Goal: Book appointment/travel/reservation

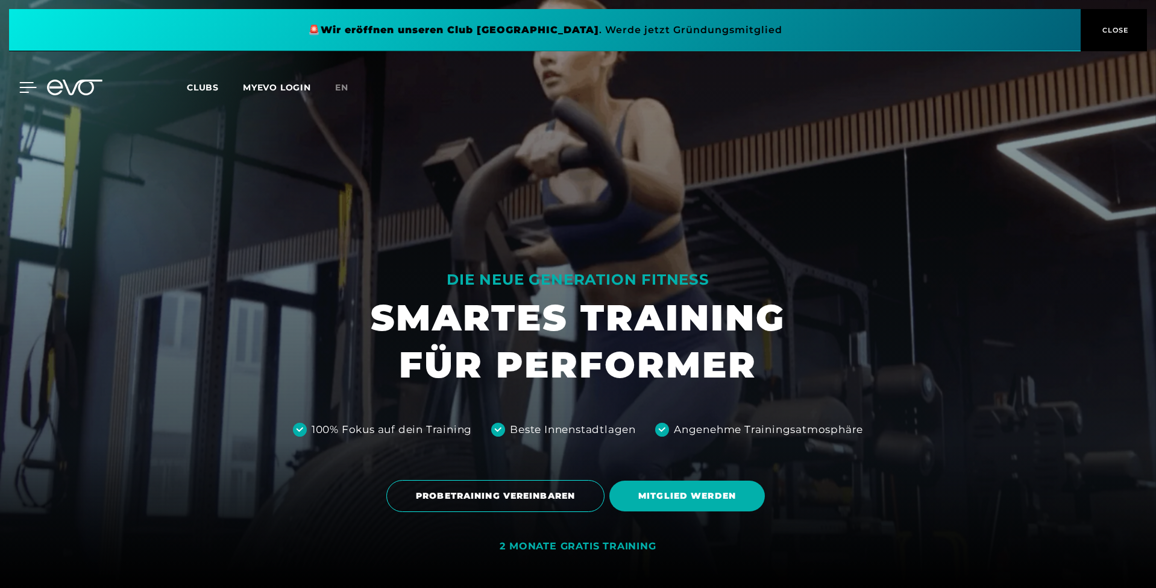
click at [31, 92] on icon at bounding box center [27, 87] width 17 height 11
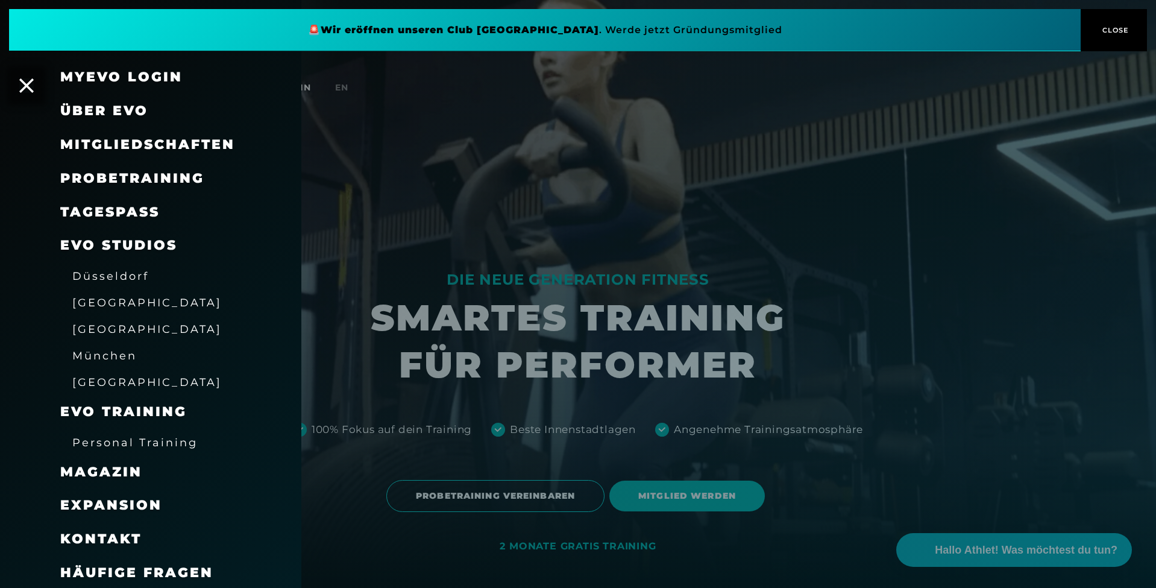
click at [92, 208] on link "TAGESPASS" at bounding box center [109, 212] width 99 height 16
click at [34, 86] on div "MyEVO Login" at bounding box center [150, 77] width 301 height 34
click at [21, 88] on icon at bounding box center [26, 85] width 14 height 14
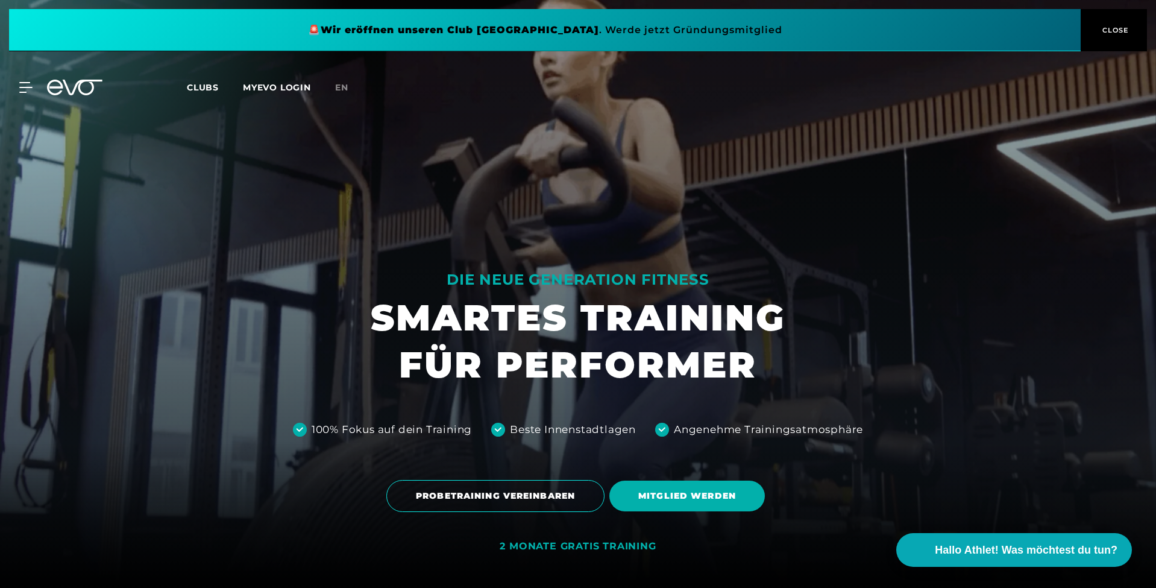
click at [80, 86] on icon at bounding box center [83, 88] width 40 height 16
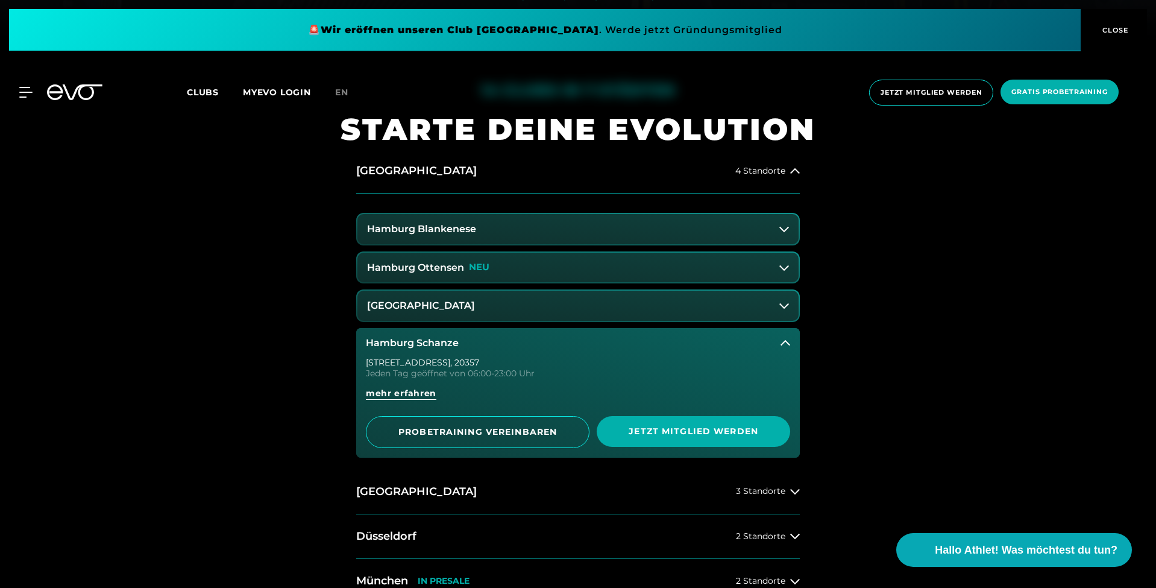
click at [431, 335] on button "Hamburg Schanze" at bounding box center [578, 343] width 444 height 30
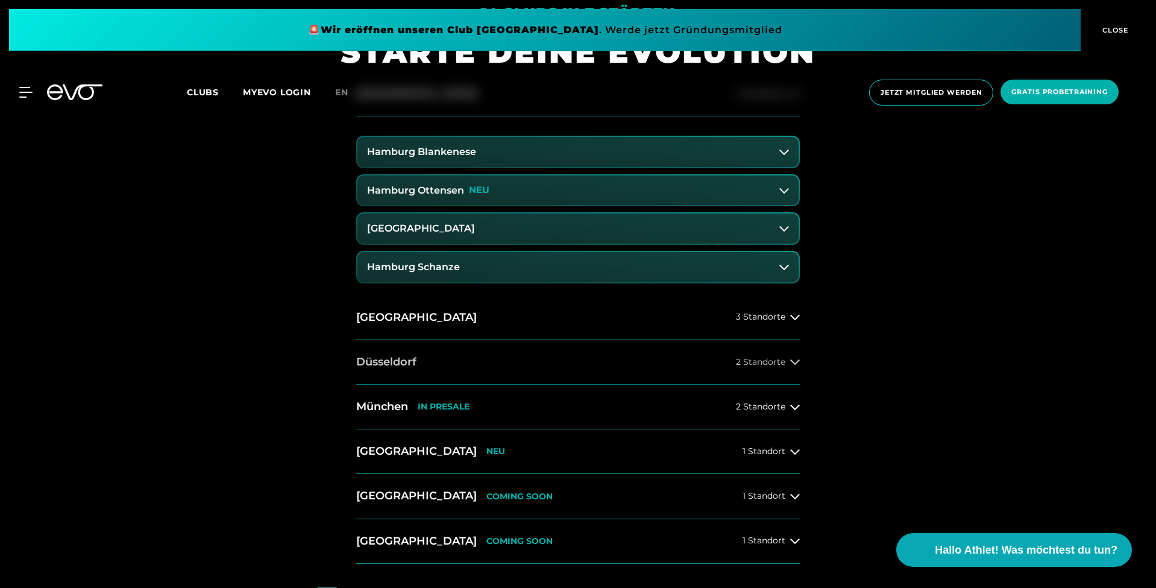
click at [439, 358] on button "Düsseldorf 2 Standorte" at bounding box center [578, 362] width 444 height 45
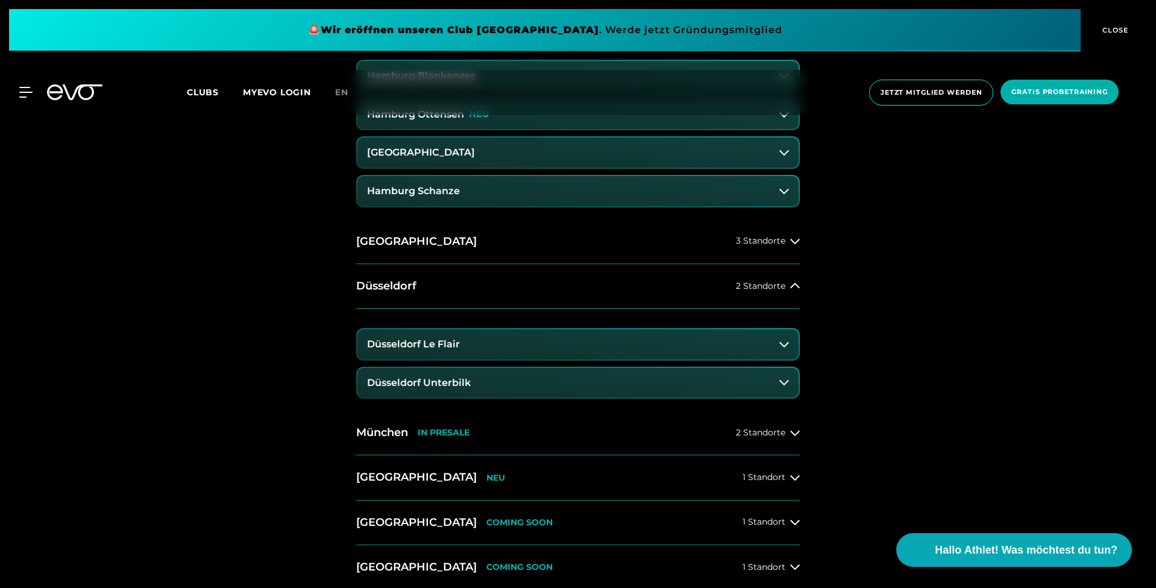
click at [443, 379] on h3 "Düsseldorf Unterbilk" at bounding box center [419, 382] width 104 height 11
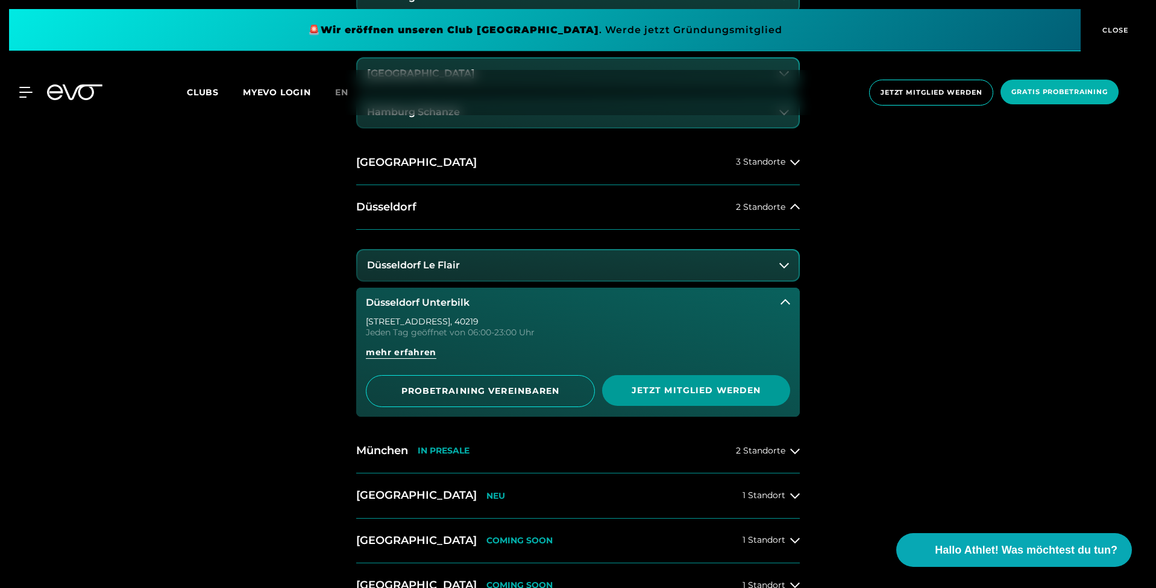
click at [681, 390] on span "Jetzt Mitglied werden" at bounding box center [696, 390] width 130 height 13
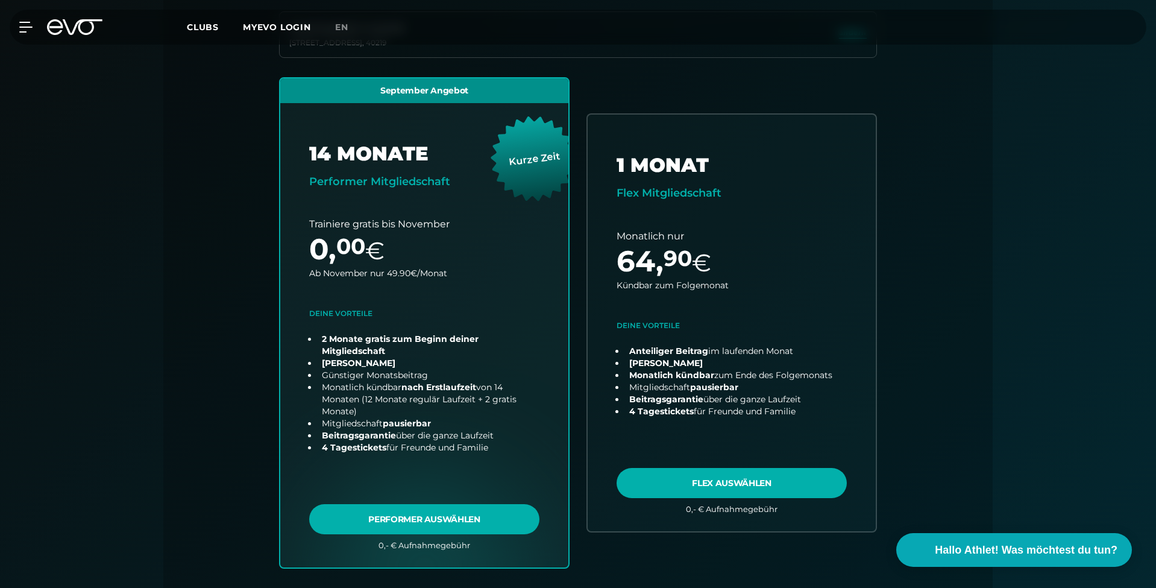
scroll to position [361, 0]
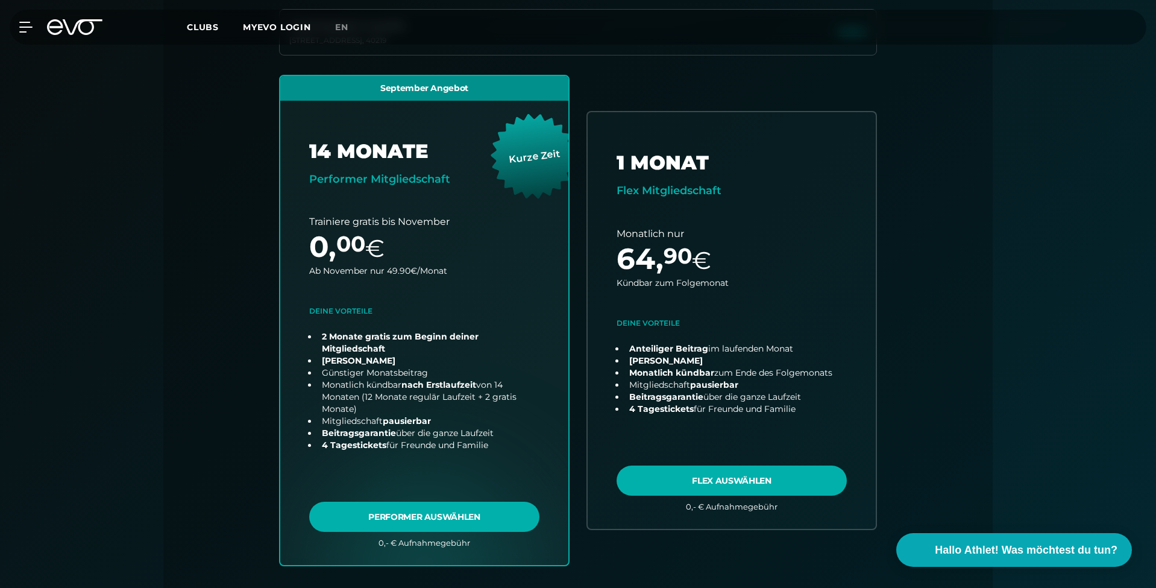
click at [87, 31] on icon at bounding box center [74, 27] width 55 height 16
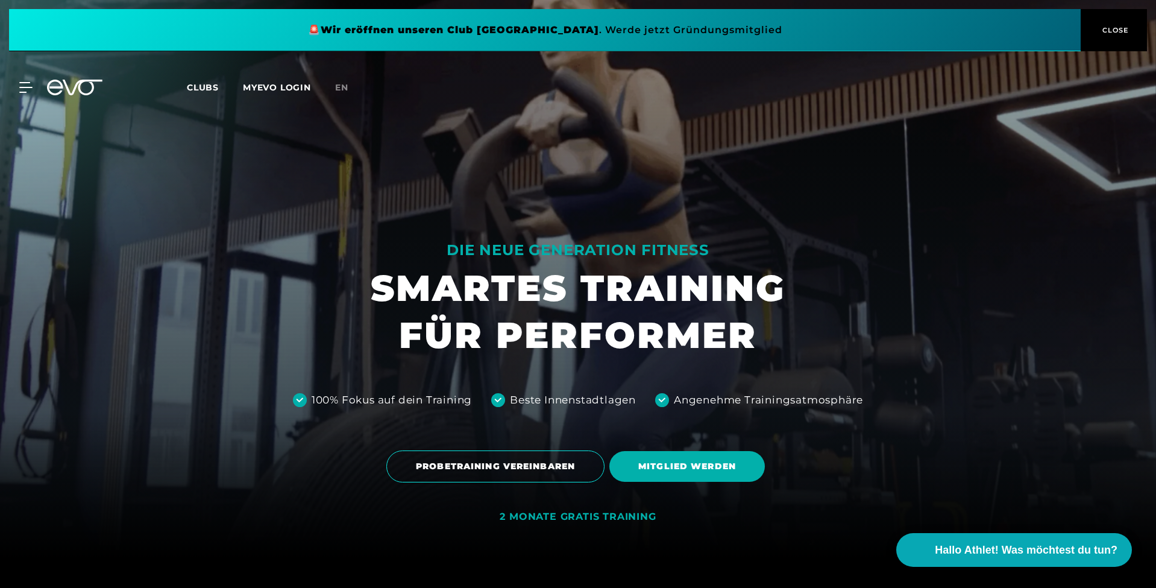
scroll to position [32, 0]
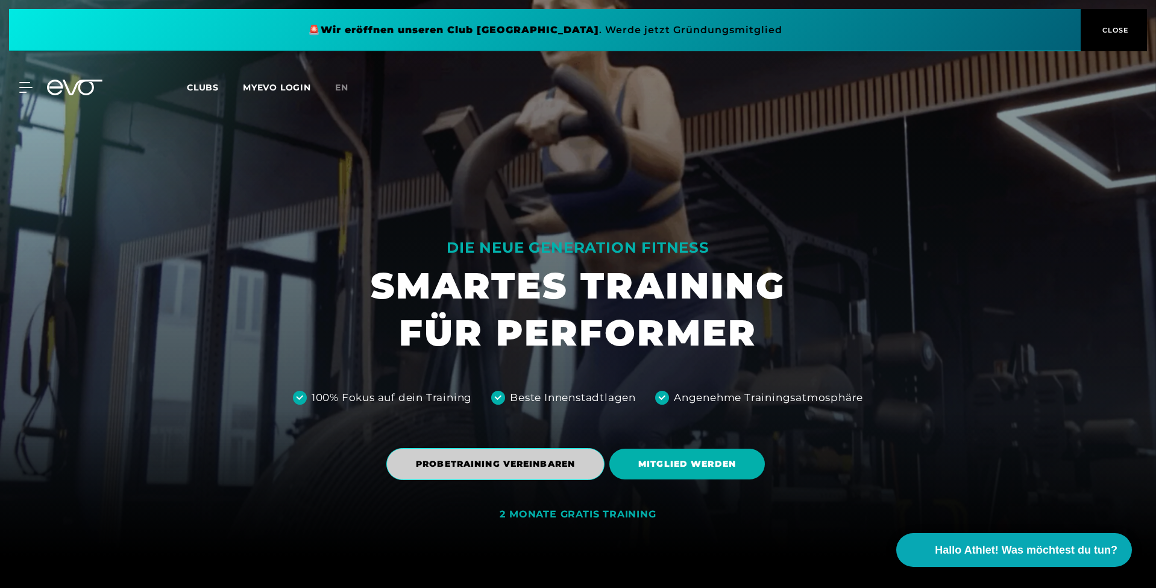
click at [534, 479] on span "PROBETRAINING VEREINBAREN" at bounding box center [495, 464] width 218 height 32
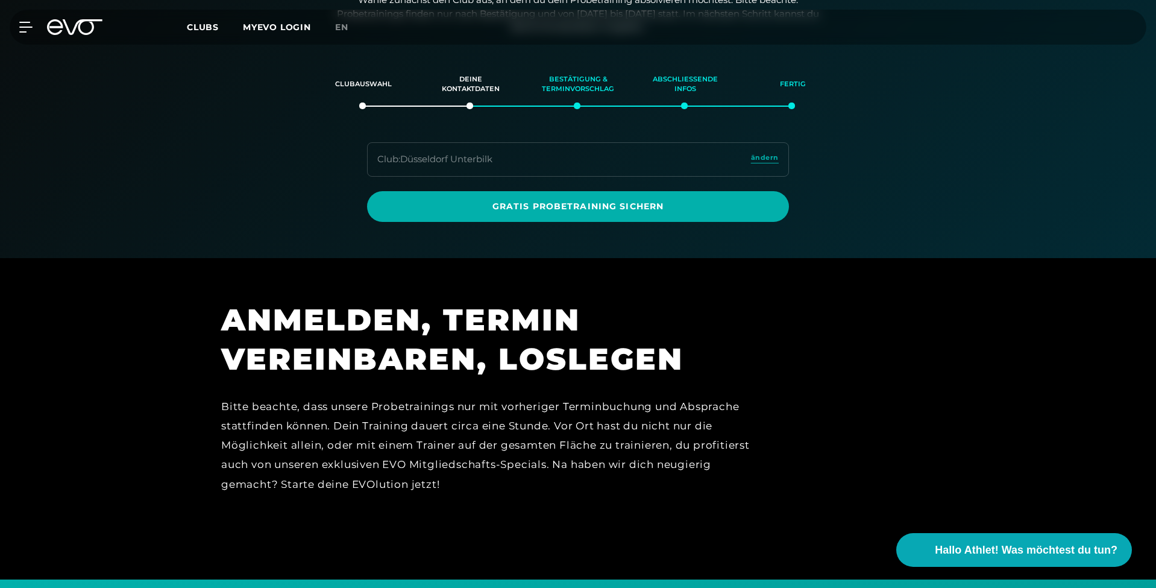
scroll to position [206, 0]
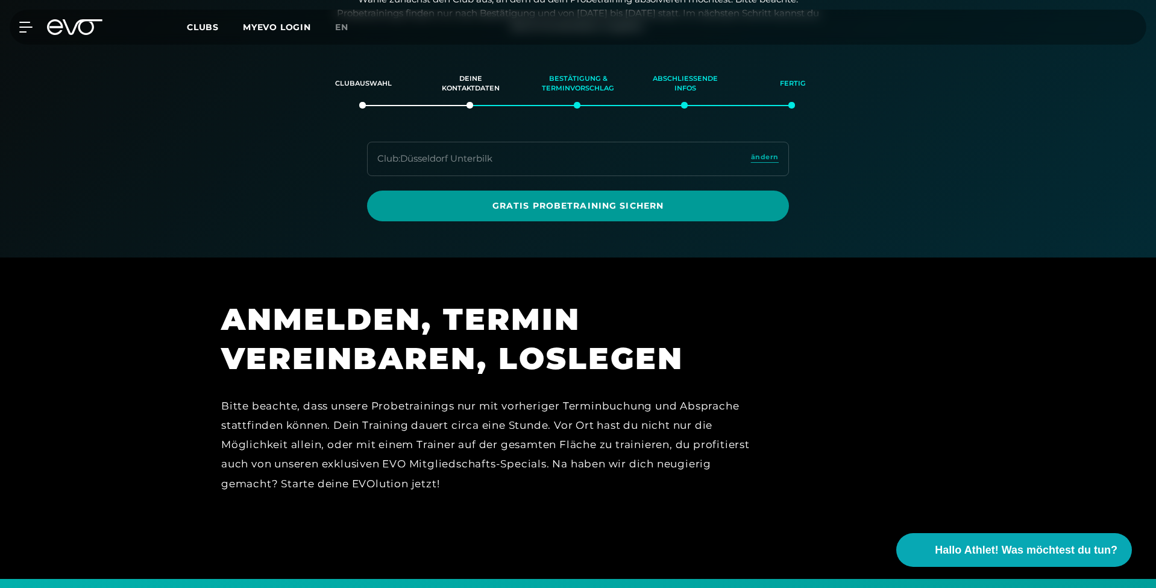
click at [678, 200] on span "Gratis Probetraining sichern" at bounding box center [578, 206] width 364 height 13
